Goal: Task Accomplishment & Management: Use online tool/utility

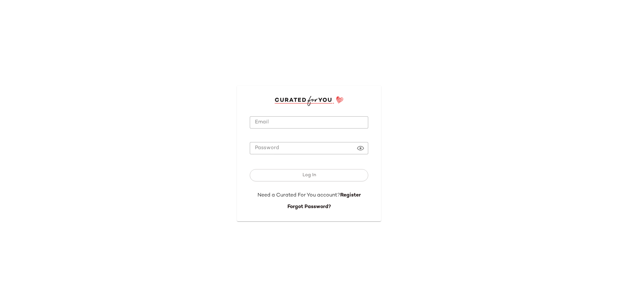
type input "**********"
click at [301, 181] on button "Log In" at bounding box center [309, 175] width 118 height 12
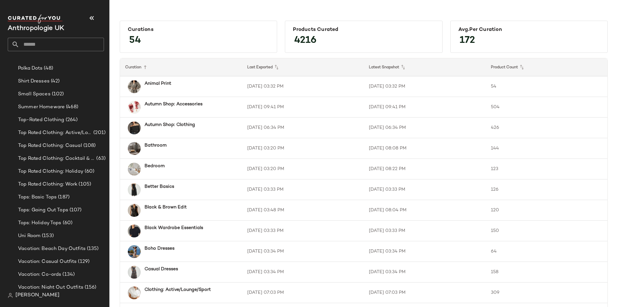
scroll to position [480, 0]
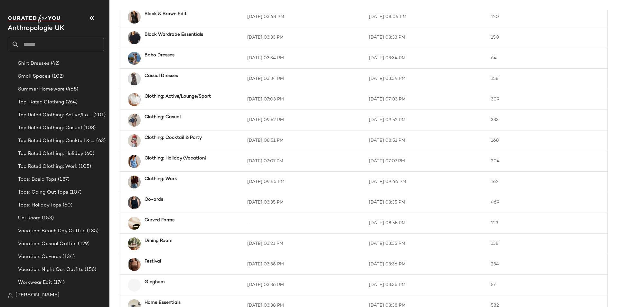
scroll to position [161, 0]
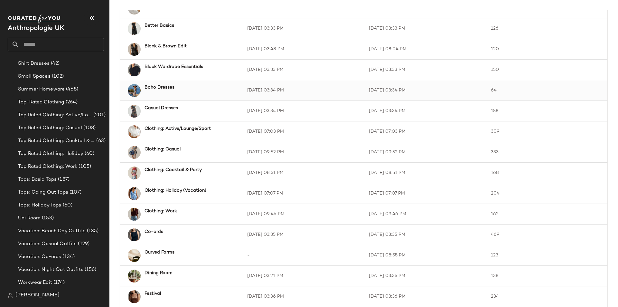
scroll to position [193, 0]
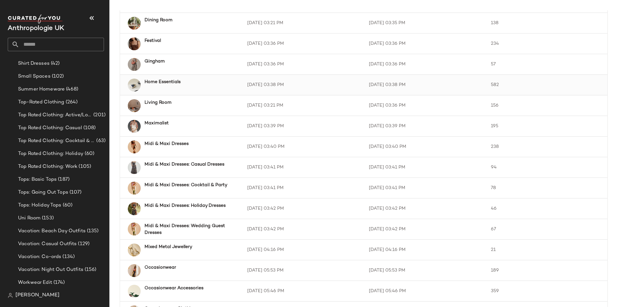
scroll to position [354, 0]
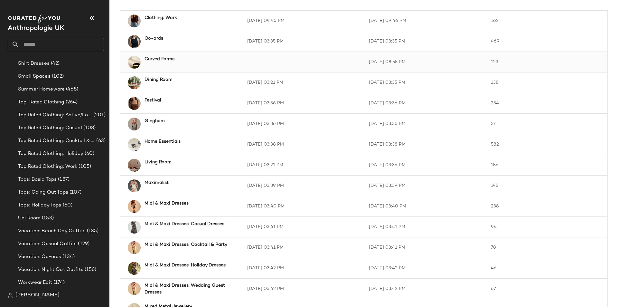
click at [199, 56] on div "Curved Forms" at bounding box center [188, 59] width 88 height 7
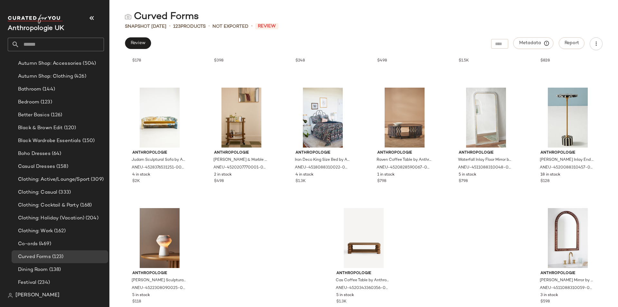
scroll to position [2283, 0]
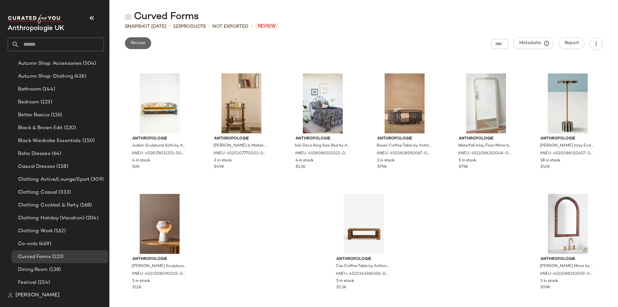
click at [133, 49] on button "Review" at bounding box center [138, 43] width 26 height 12
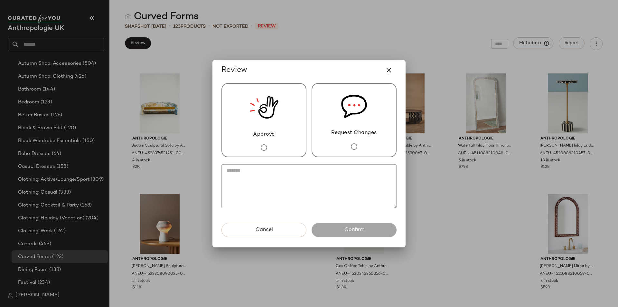
click at [270, 119] on img at bounding box center [263, 107] width 29 height 47
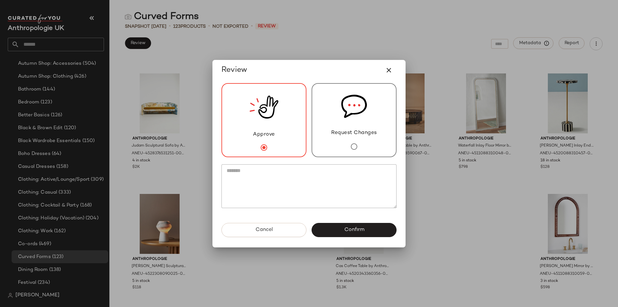
click at [342, 227] on button "Confirm" at bounding box center [353, 230] width 85 height 14
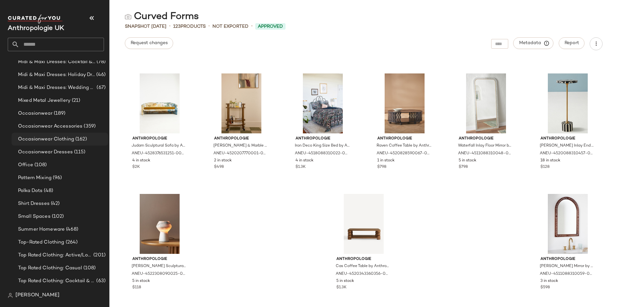
scroll to position [351, 0]
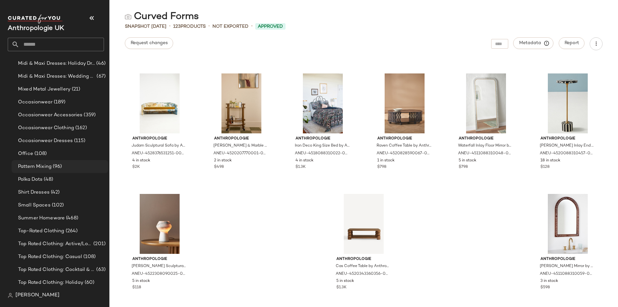
click at [59, 164] on span "(96)" at bounding box center [56, 166] width 11 height 7
